Goal: Information Seeking & Learning: Learn about a topic

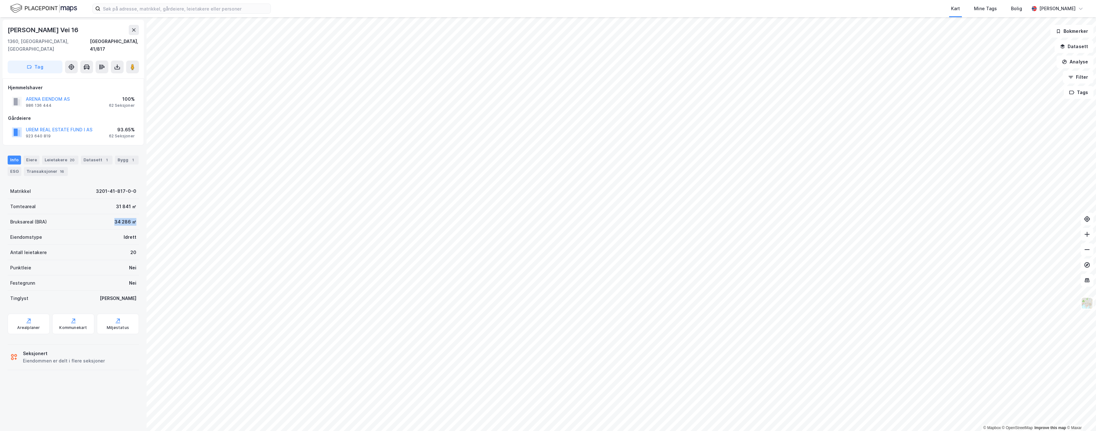
drag, startPoint x: 110, startPoint y: 214, endPoint x: 130, endPoint y: 211, distance: 20.5
click at [130, 214] on div "Bruksareal (BRA) 34 286 ㎡" at bounding box center [73, 221] width 131 height 15
click at [23, 325] on div "Arealplaner" at bounding box center [28, 327] width 23 height 5
